Goal: Manage account settings

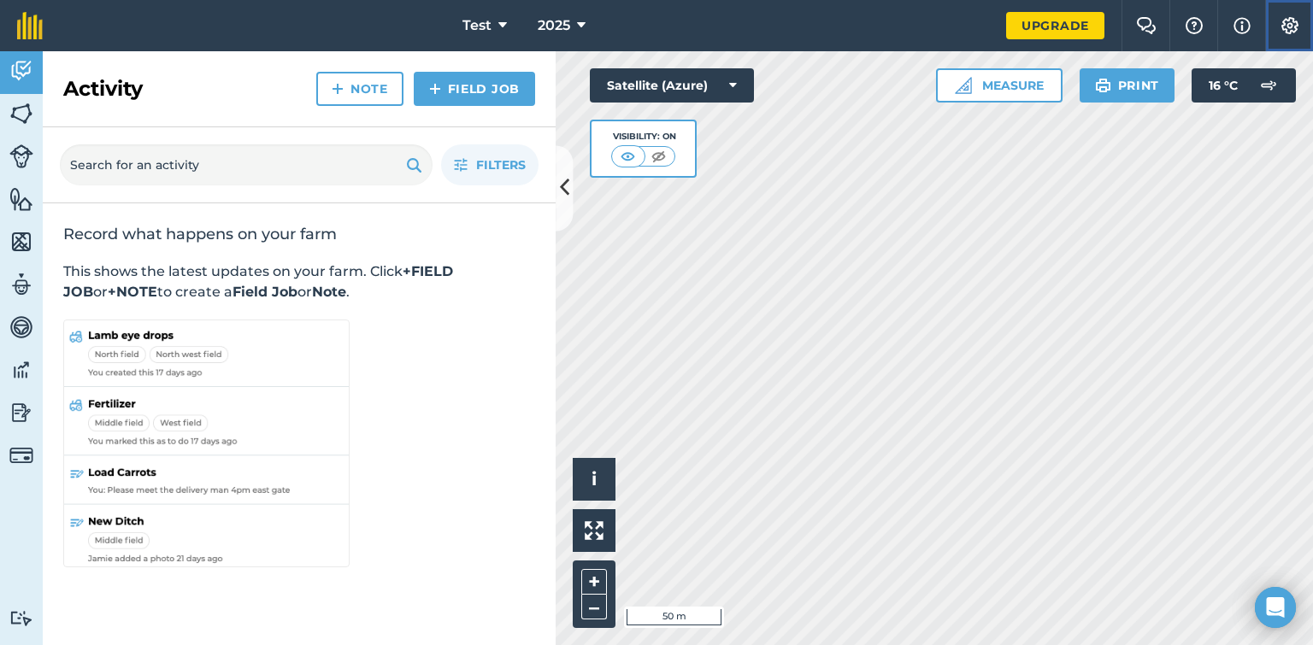
click at [1285, 23] on img at bounding box center [1289, 25] width 21 height 17
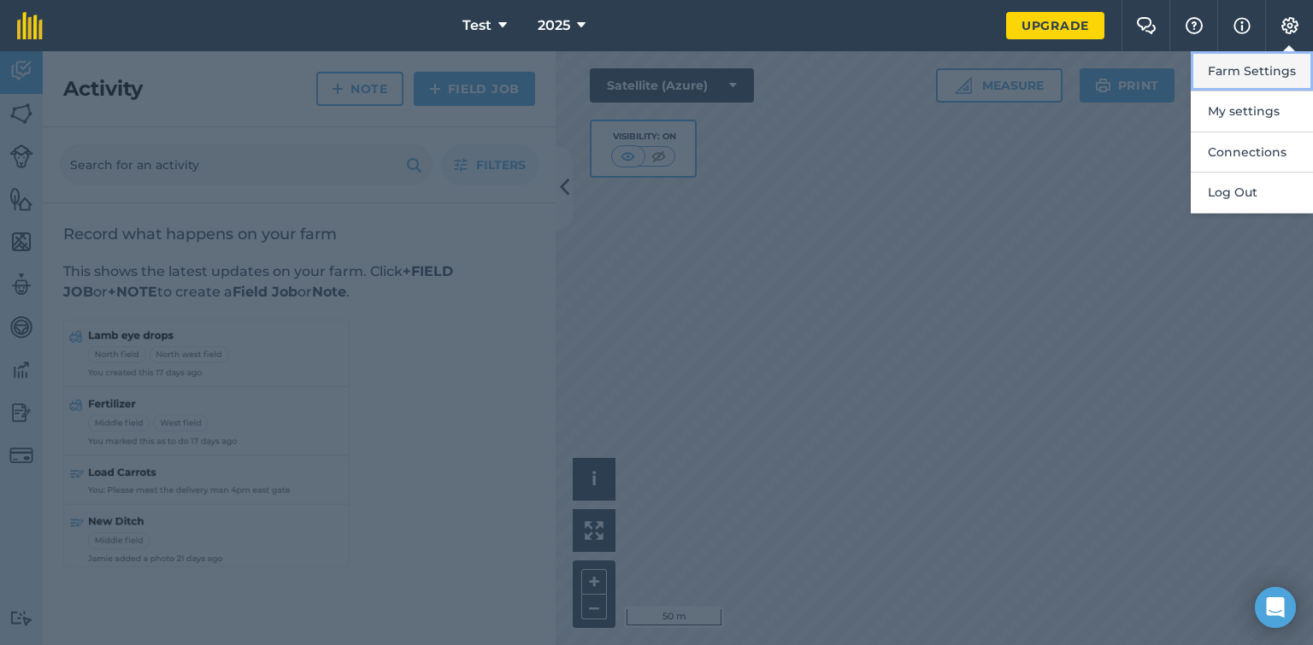
click at [1268, 63] on button "Farm Settings" at bounding box center [1252, 71] width 122 height 40
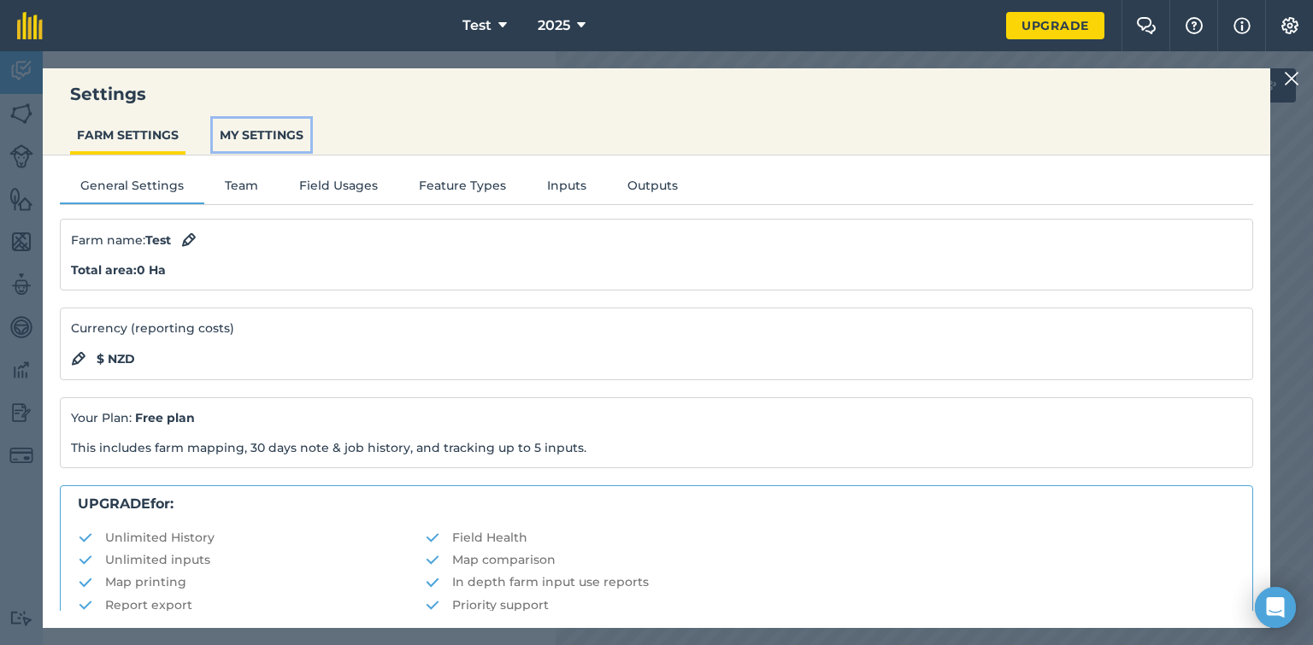
click at [277, 140] on button "MY SETTINGS" at bounding box center [261, 135] width 97 height 32
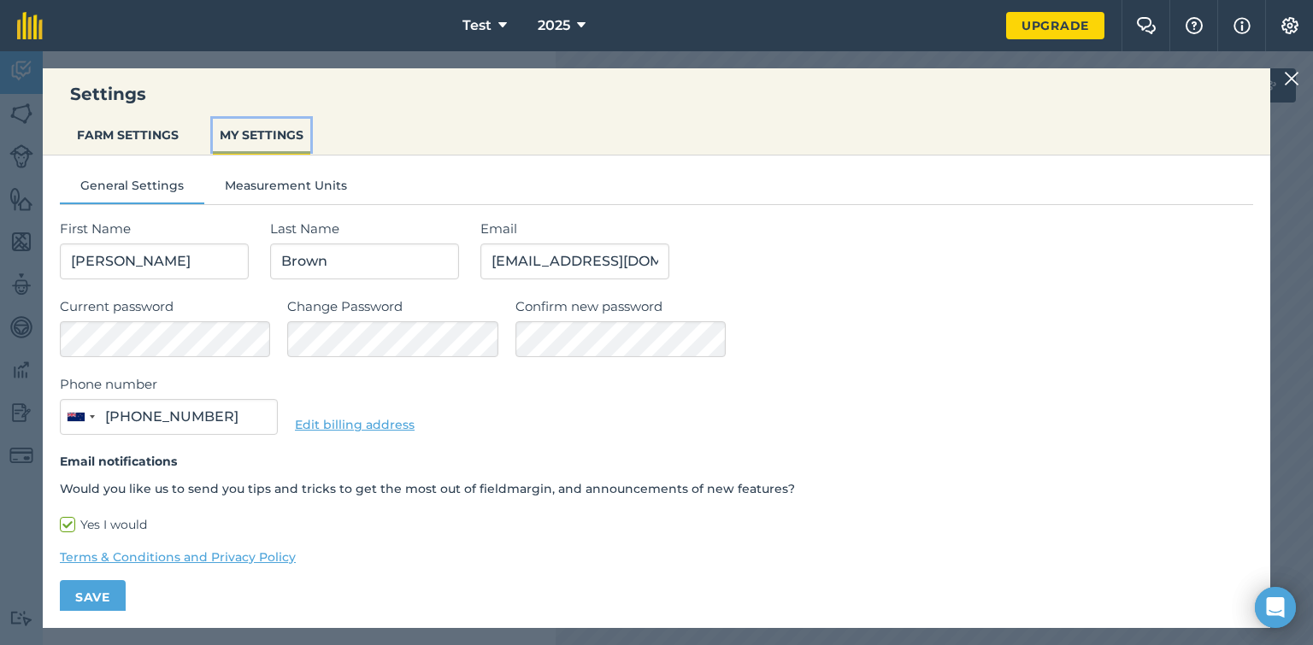
type input "020 4103 2013"
click at [138, 130] on button "FARM SETTINGS" at bounding box center [127, 135] width 115 height 32
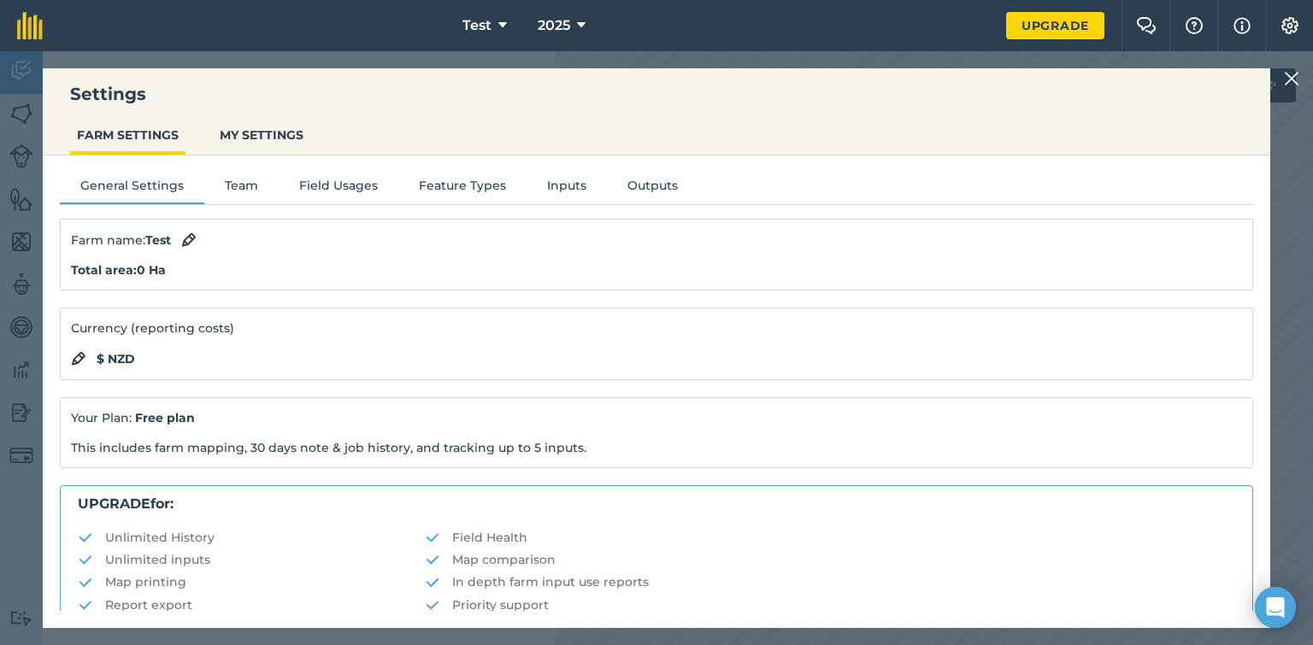
click at [1007, 356] on div "$ NZD" at bounding box center [656, 359] width 1171 height 21
click at [538, 46] on button "2025" at bounding box center [562, 25] width 62 height 51
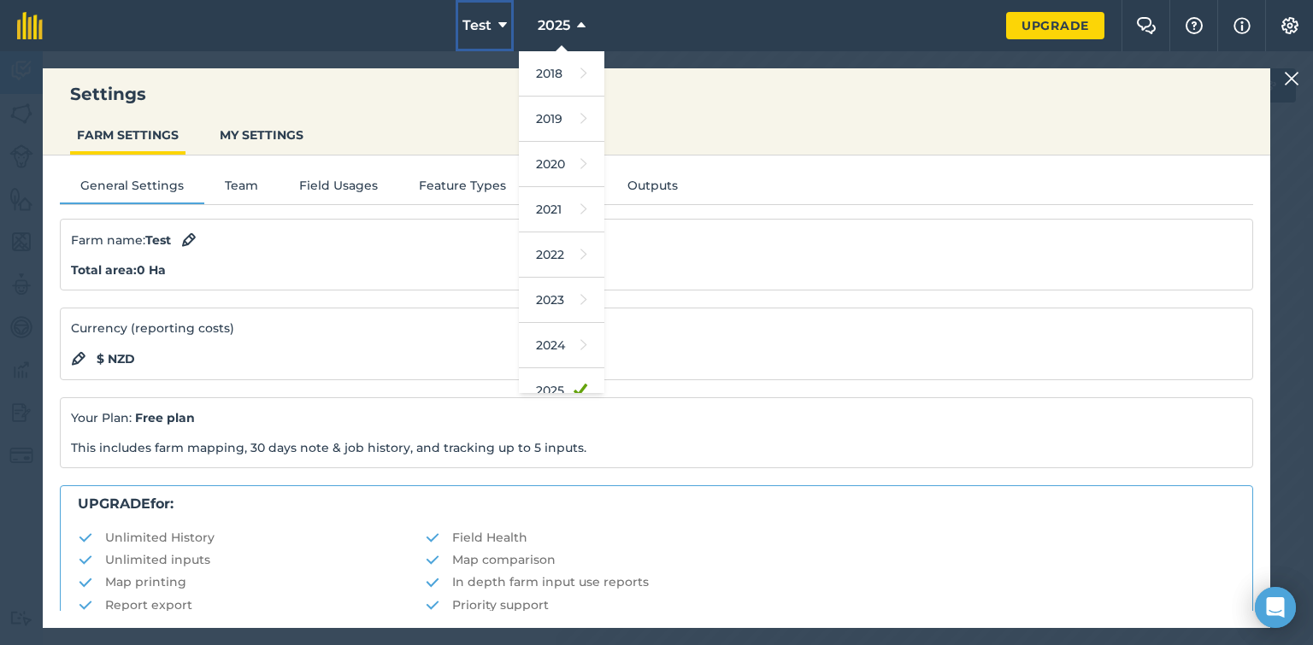
click at [510, 28] on button "Test" at bounding box center [485, 25] width 58 height 51
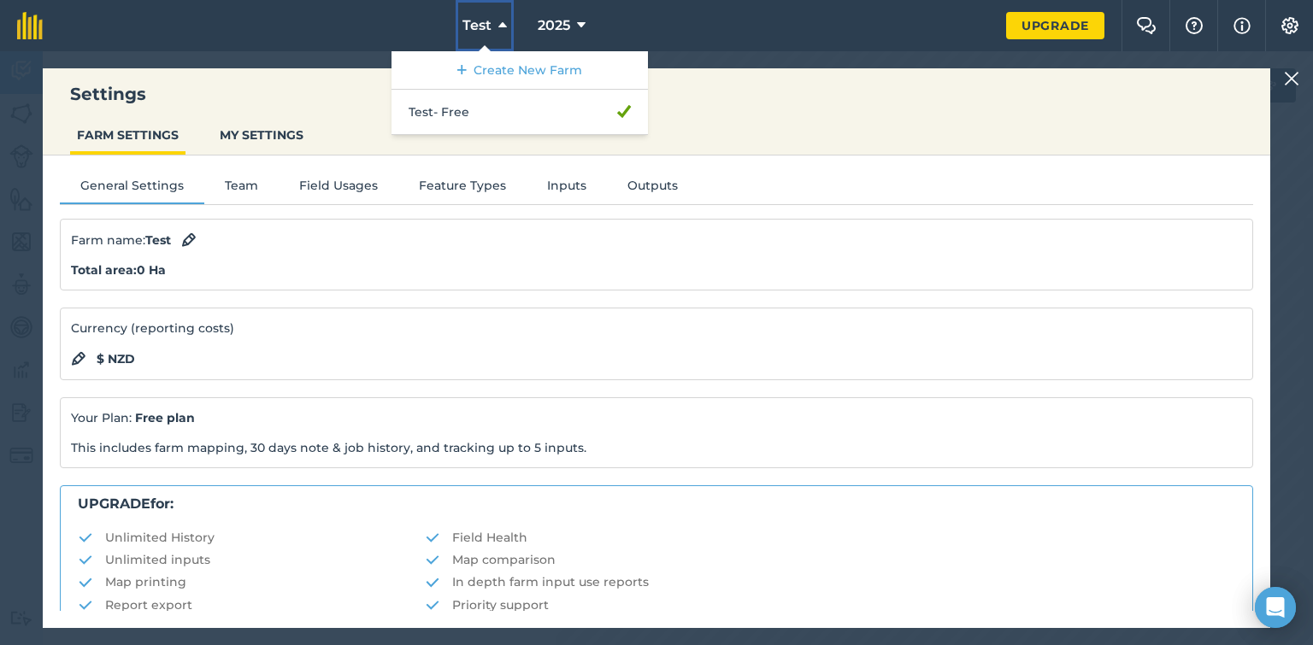
click at [510, 28] on button "Test" at bounding box center [485, 25] width 58 height 51
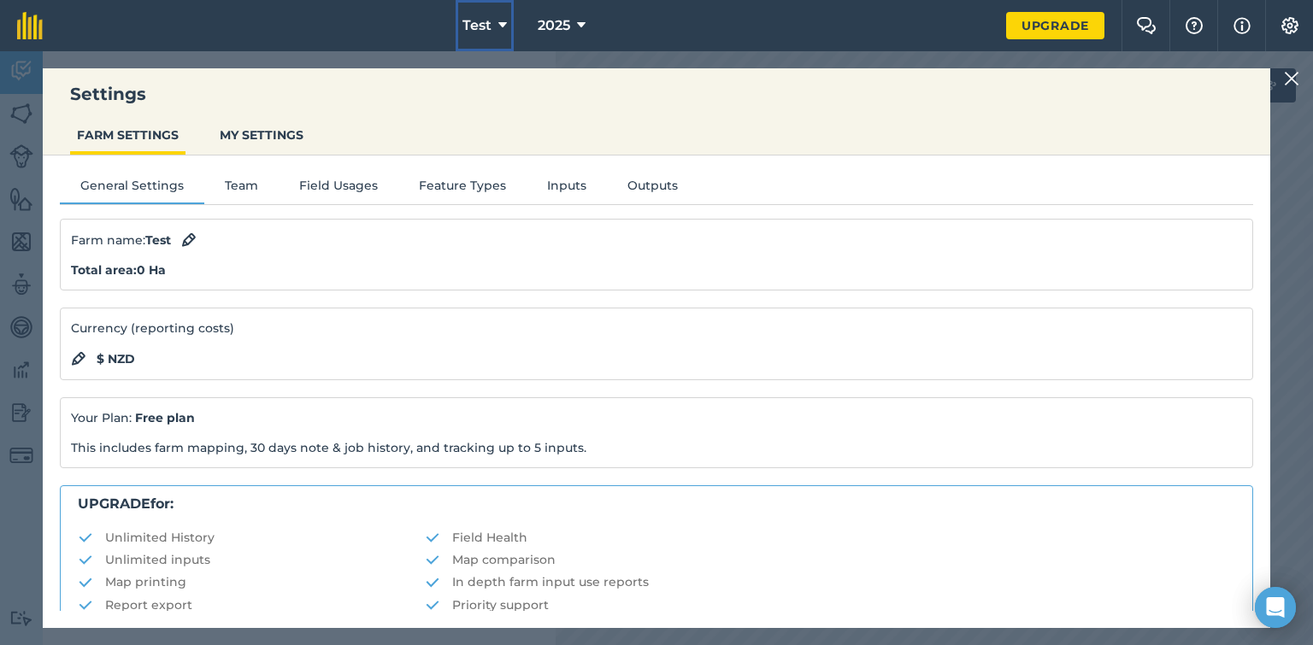
click at [510, 28] on button "Test" at bounding box center [485, 25] width 58 height 51
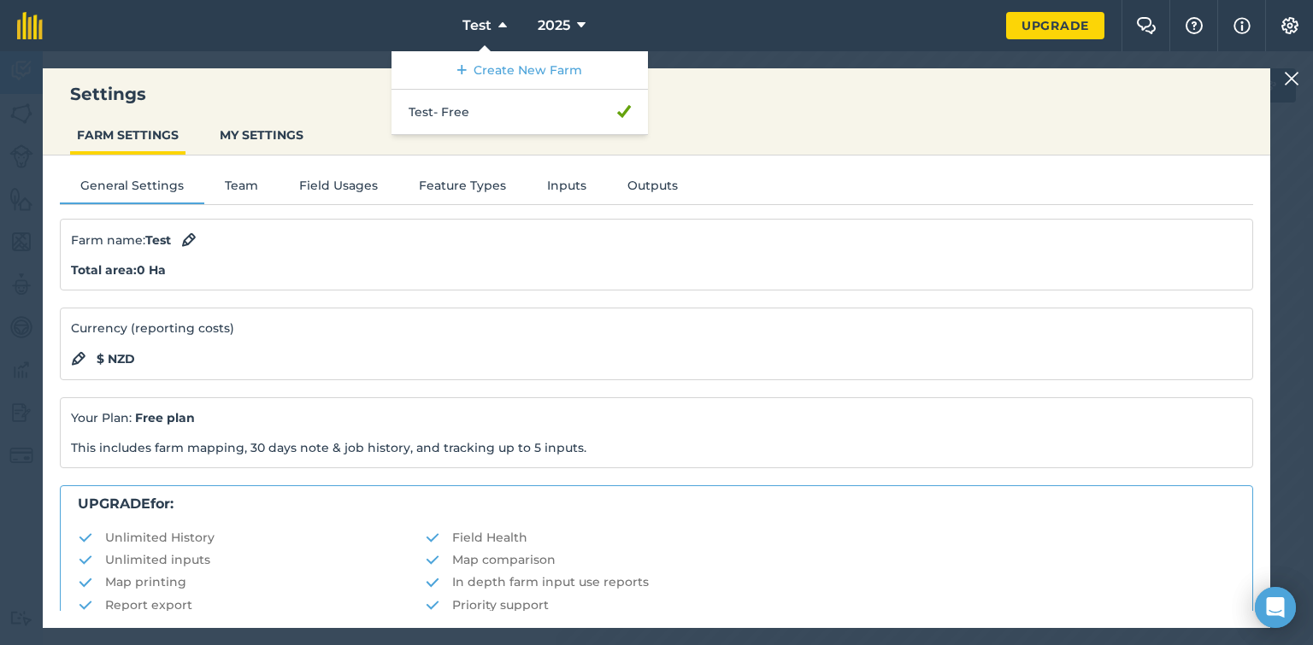
drag, startPoint x: 477, startPoint y: 119, endPoint x: 287, endPoint y: 81, distance: 193.4
click at [287, 81] on div "Settings FARM SETTINGS MY SETTINGS" at bounding box center [656, 111] width 1227 height 87
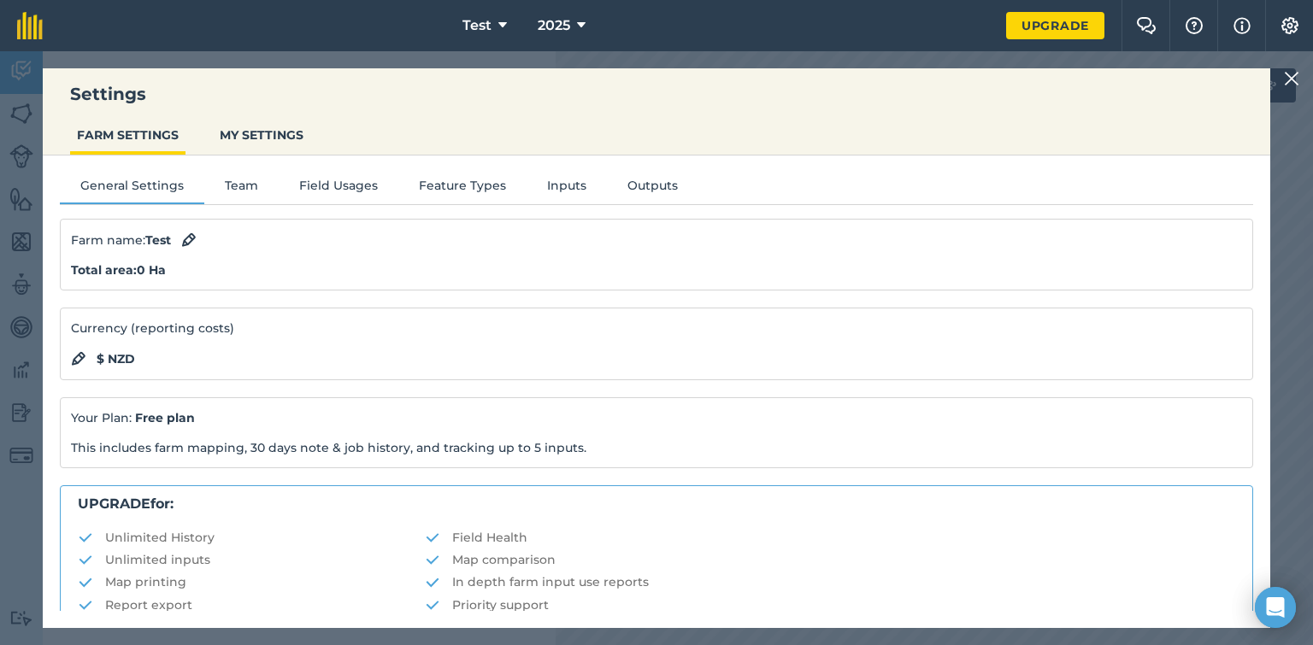
click at [250, 42] on nav "Test 2025" at bounding box center [533, 25] width 946 height 51
click at [10, 26] on link at bounding box center [30, 25] width 60 height 51
click at [1292, 79] on img at bounding box center [1291, 78] width 15 height 21
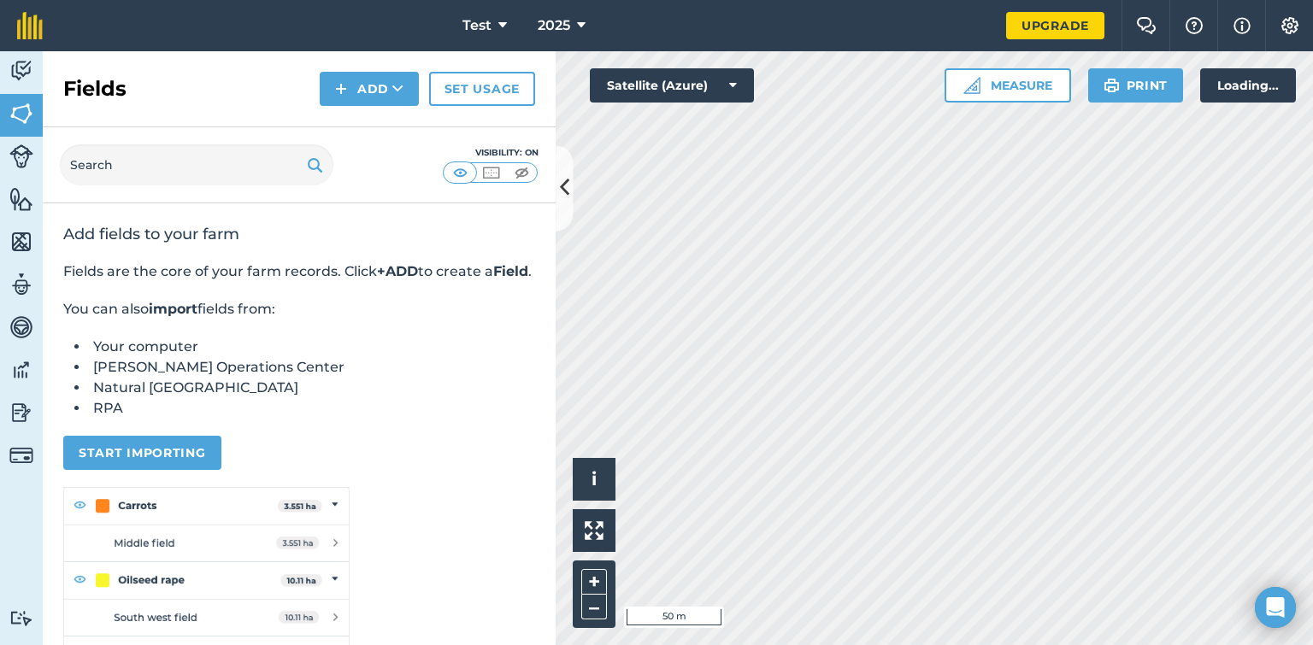
click at [18, 283] on img at bounding box center [21, 285] width 24 height 26
select select "MEMBER"
